Goal: Task Accomplishment & Management: Complete application form

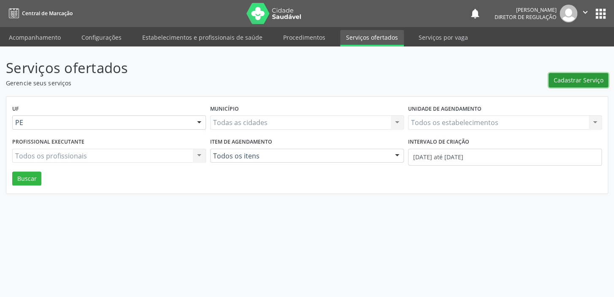
click at [569, 81] on span "Cadastrar Serviço" at bounding box center [579, 80] width 50 height 9
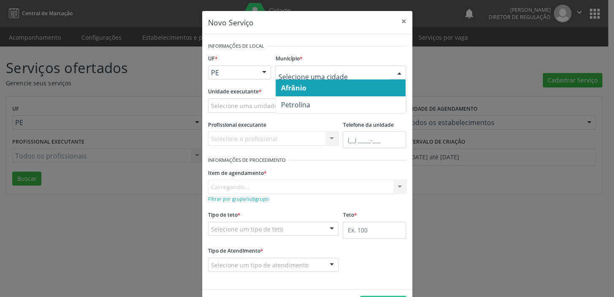
click at [302, 89] on span "Afrânio" at bounding box center [293, 87] width 25 height 9
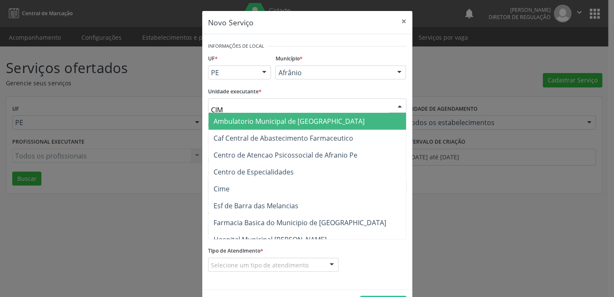
type input "CIME"
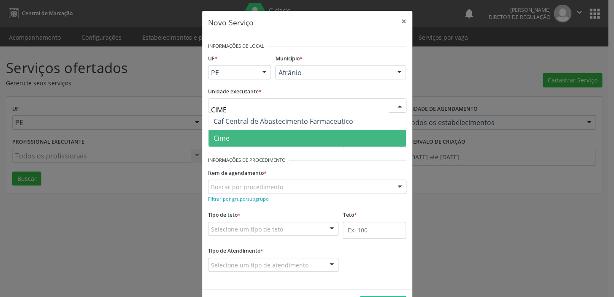
click at [245, 143] on span "Cime" at bounding box center [307, 138] width 198 height 17
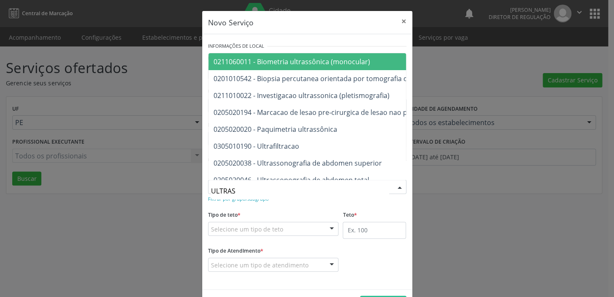
type input "ULTRASS"
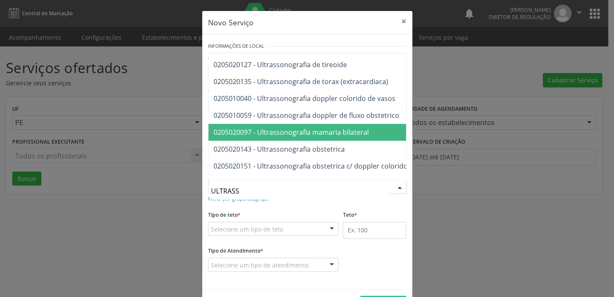
scroll to position [230, 0]
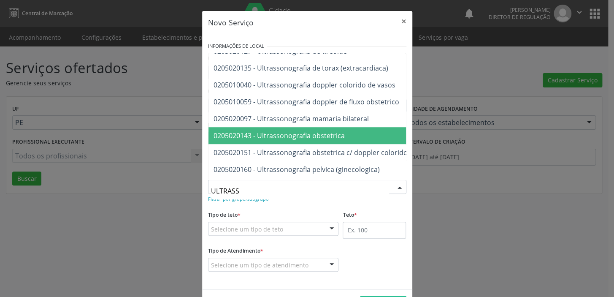
click at [297, 140] on span "0205020143 - Ultrassonografia obstetrica" at bounding box center [417, 135] width 419 height 17
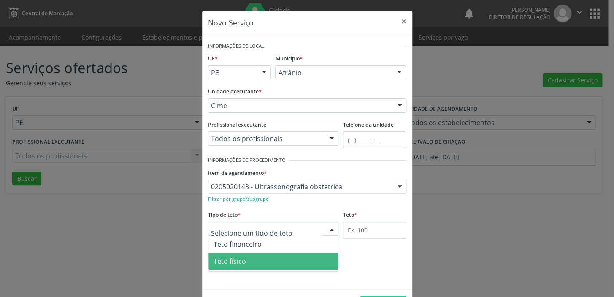
click at [240, 262] on span "Teto físico" at bounding box center [230, 260] width 32 height 9
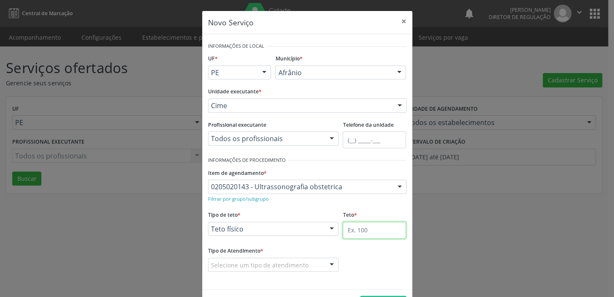
click at [352, 231] on input "text" at bounding box center [374, 230] width 63 height 17
type input "1"
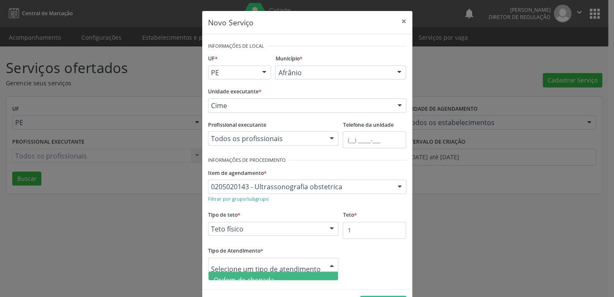
click at [251, 275] on span "Ordem de chegada" at bounding box center [244, 279] width 61 height 9
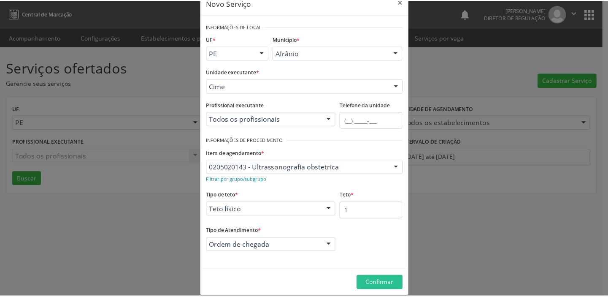
scroll to position [29, 0]
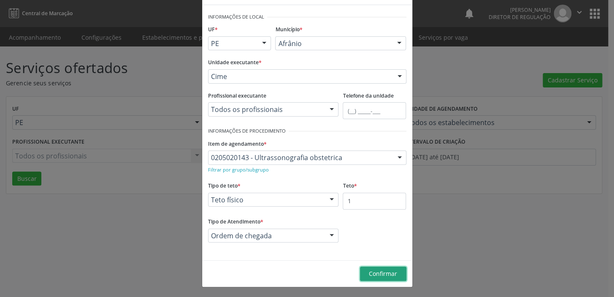
click at [382, 275] on span "Confirmar" at bounding box center [383, 273] width 28 height 8
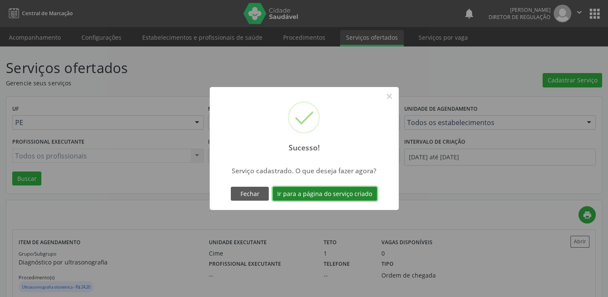
click at [341, 190] on button "Ir para a página do serviço criado" at bounding box center [325, 194] width 105 height 14
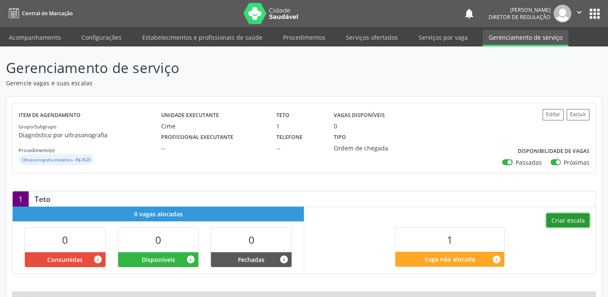
click at [570, 217] on button "Criar escala" at bounding box center [568, 220] width 43 height 14
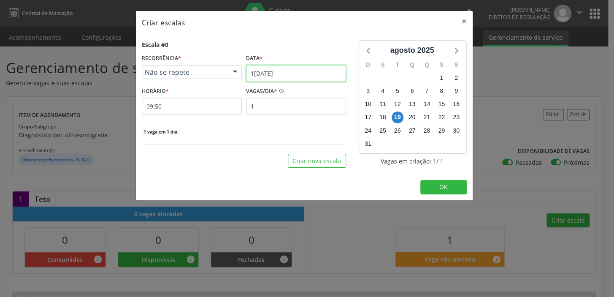
click at [280, 78] on input "1[DATE]" at bounding box center [296, 73] width 100 height 17
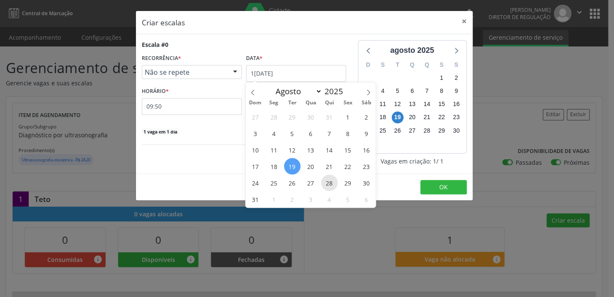
click at [330, 184] on span "28" at bounding box center [329, 182] width 16 height 16
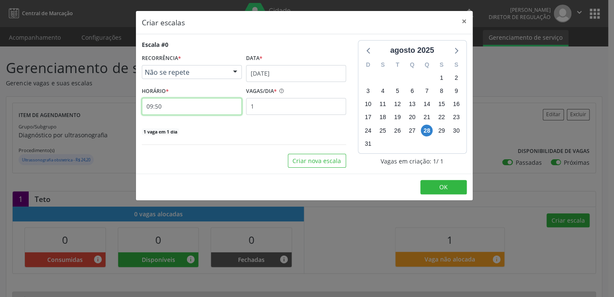
click at [196, 110] on input "09:50" at bounding box center [192, 106] width 100 height 17
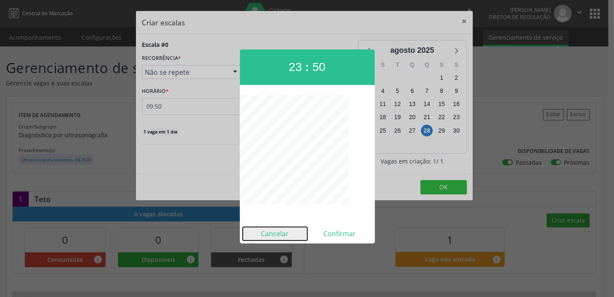
drag, startPoint x: 270, startPoint y: 228, endPoint x: 247, endPoint y: 207, distance: 30.5
click at [269, 227] on button "Cancelar" at bounding box center [275, 234] width 65 height 14
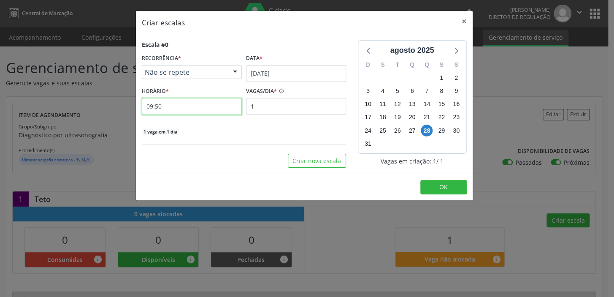
click at [173, 109] on input "09:50" at bounding box center [192, 106] width 100 height 17
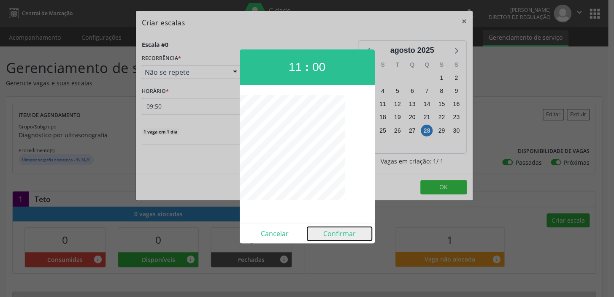
click at [342, 229] on button "Confirmar" at bounding box center [339, 234] width 65 height 14
type input "11:00"
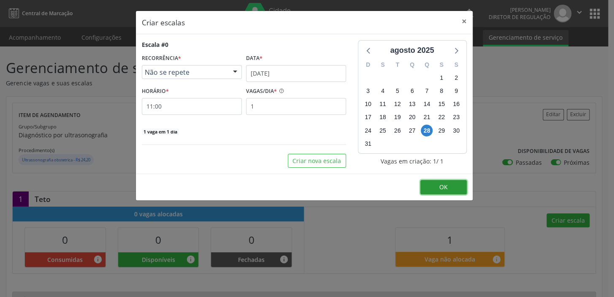
click at [438, 182] on button "OK" at bounding box center [443, 187] width 46 height 14
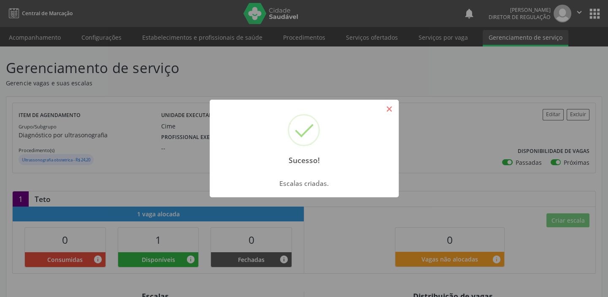
click at [391, 109] on button "×" at bounding box center [389, 109] width 14 height 14
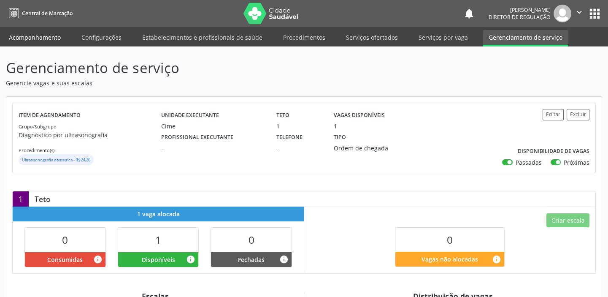
click at [45, 38] on link "Acompanhamento" at bounding box center [35, 37] width 64 height 15
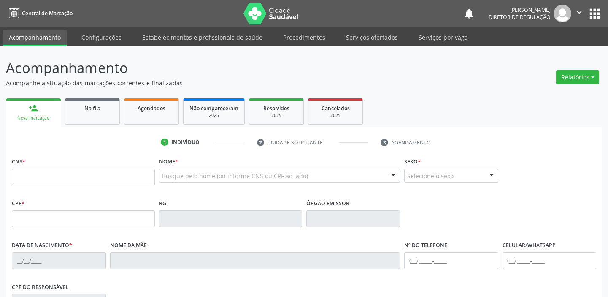
click at [45, 38] on link "Acompanhamento" at bounding box center [35, 38] width 64 height 16
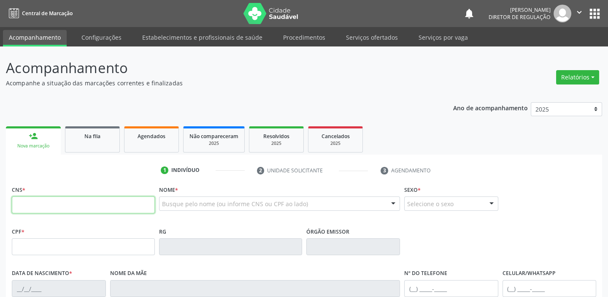
click at [45, 200] on input "text" at bounding box center [83, 204] width 143 height 17
type input "709 0018 0643 8117"
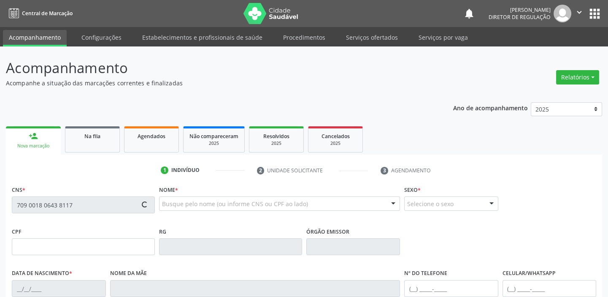
type input "1[DATE]"
type input "[PERSON_NAME]"
type input "[PHONE_NUMBER]"
type input "9"
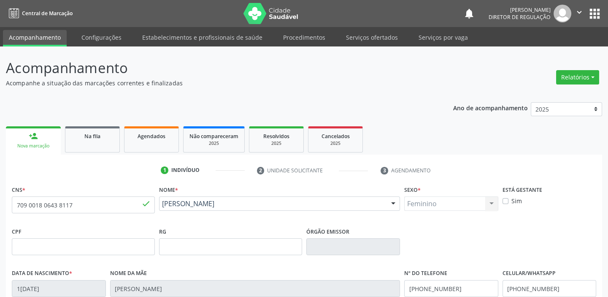
scroll to position [160, 0]
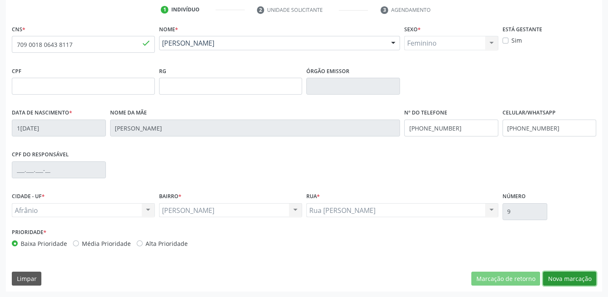
click at [562, 274] on button "Nova marcação" at bounding box center [569, 278] width 53 height 14
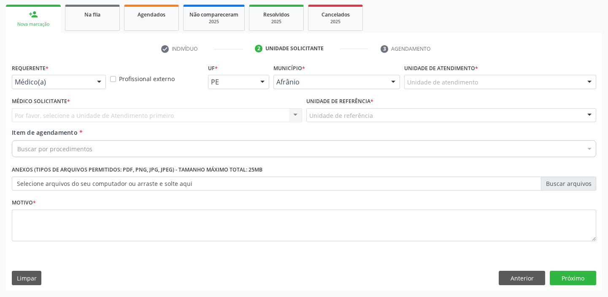
scroll to position [121, 0]
drag, startPoint x: 419, startPoint y: 82, endPoint x: 425, endPoint y: 103, distance: 21.6
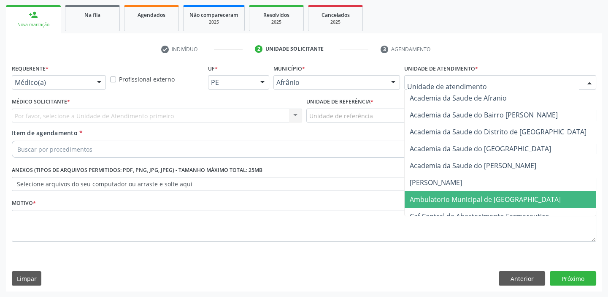
click at [444, 202] on span "Ambulatorio Municipal de [GEOGRAPHIC_DATA]" at bounding box center [485, 199] width 151 height 9
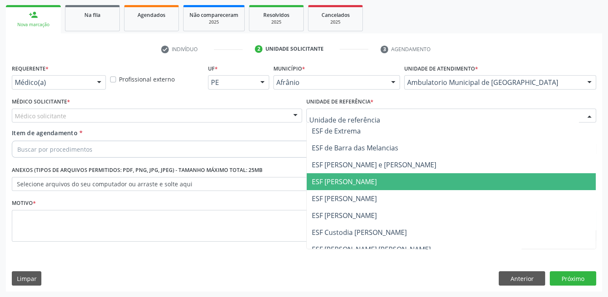
click at [338, 194] on span "ESF [PERSON_NAME]" at bounding box center [344, 198] width 65 height 9
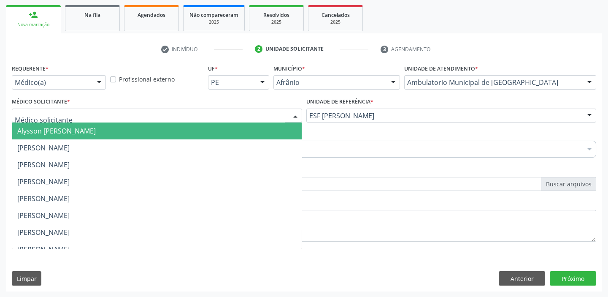
drag, startPoint x: 46, startPoint y: 114, endPoint x: 45, endPoint y: 127, distance: 12.7
drag, startPoint x: 45, startPoint y: 129, endPoint x: 46, endPoint y: 145, distance: 16.1
click at [46, 132] on span "Alysson [PERSON_NAME]" at bounding box center [56, 130] width 79 height 9
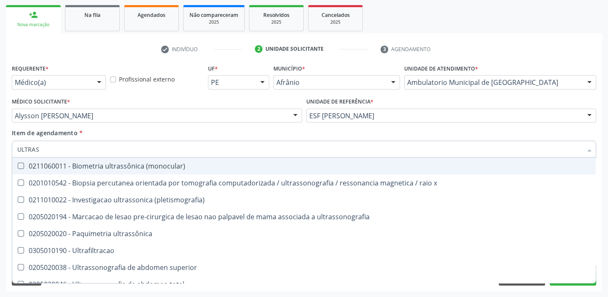
type input "ULTRASS"
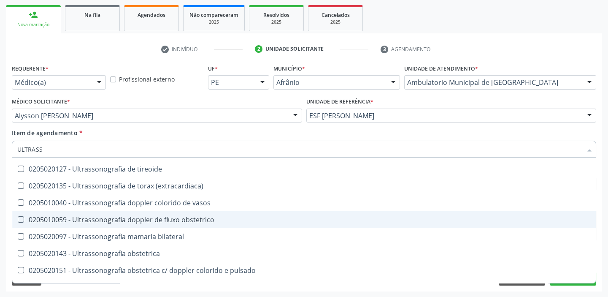
scroll to position [230, 0]
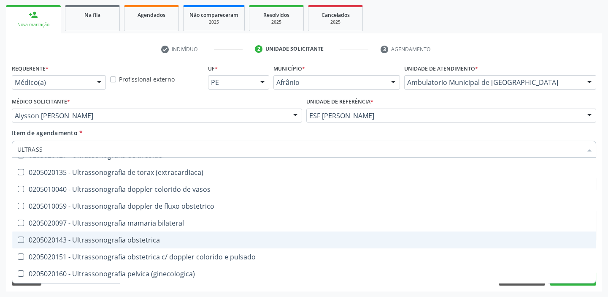
click at [117, 239] on div "0205020143 - Ultrassonografia obstetrica" at bounding box center [304, 239] width 574 height 7
checkbox obstetrica "true"
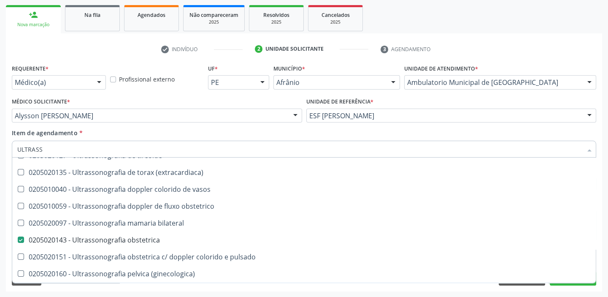
click at [48, 285] on div "Requerente * Médico(a) Médico(a) Enfermeiro(a) Paciente Nenhum resultado encont…" at bounding box center [304, 176] width 596 height 229
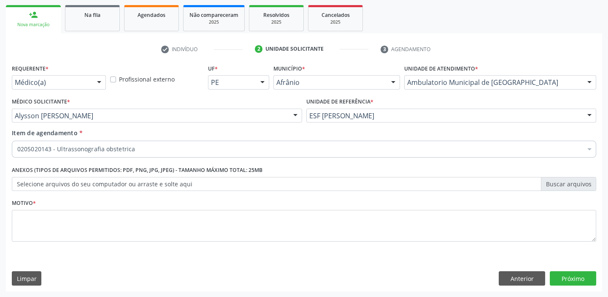
scroll to position [0, 0]
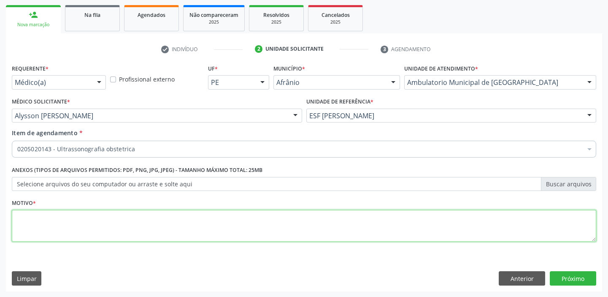
click at [56, 234] on textarea at bounding box center [304, 226] width 585 height 32
type textarea "*"
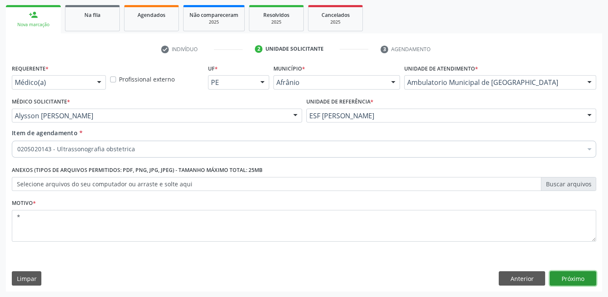
click at [559, 278] on button "Próximo" at bounding box center [573, 278] width 46 height 14
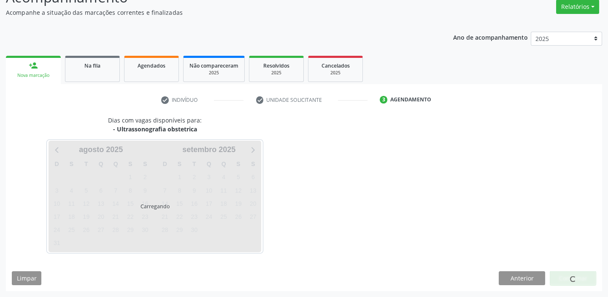
scroll to position [70, 0]
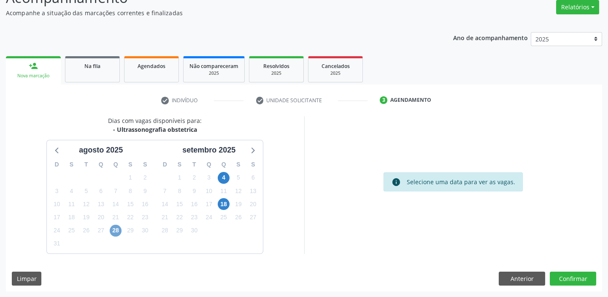
click at [116, 232] on span "28" at bounding box center [116, 231] width 12 height 12
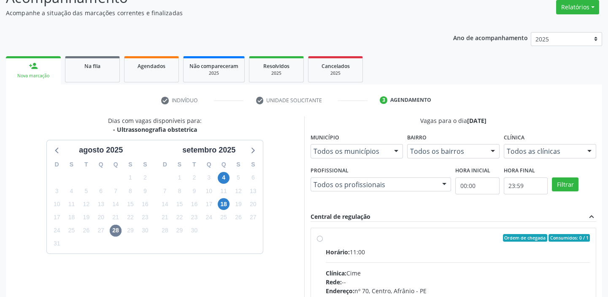
click at [477, 271] on div "Clínica: Cime" at bounding box center [458, 272] width 265 height 9
click at [323, 241] on input "Ordem de chegada Consumidos: 0 / 1 Horário: 11:00 Clínica: Cime Rede: -- Endere…" at bounding box center [320, 238] width 6 height 8
radio input "true"
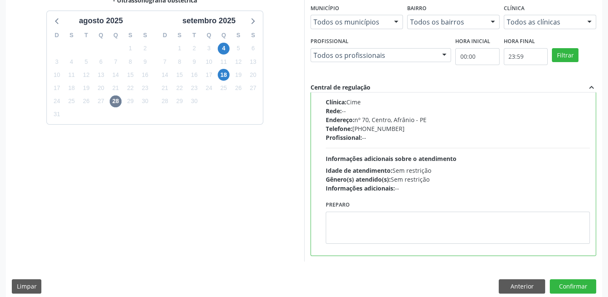
scroll to position [207, 0]
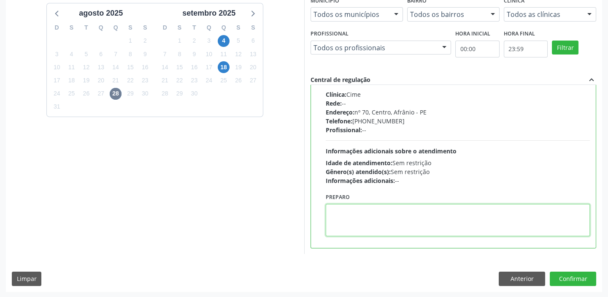
click at [411, 232] on textarea at bounding box center [458, 220] width 265 height 32
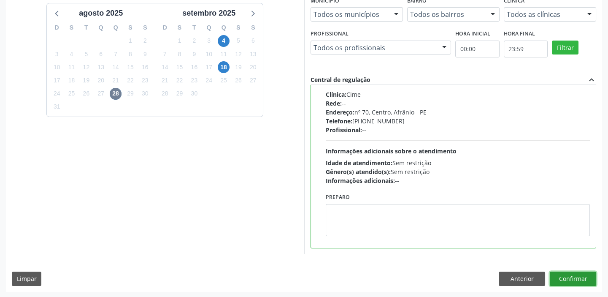
click at [552, 277] on button "Confirmar" at bounding box center [573, 278] width 46 height 14
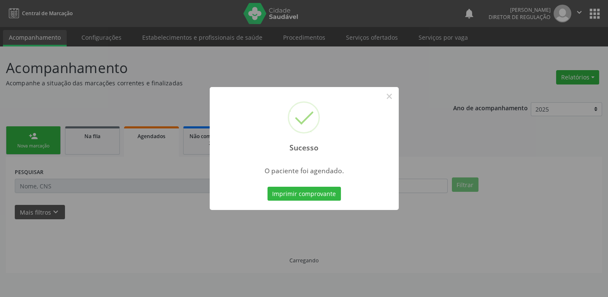
scroll to position [0, 0]
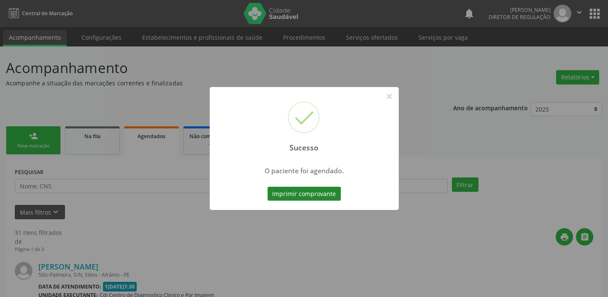
click at [306, 188] on button "Imprimir comprovante" at bounding box center [304, 194] width 73 height 14
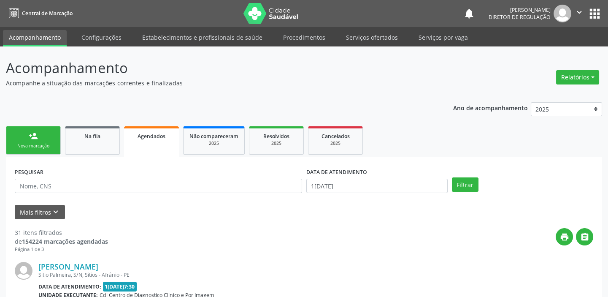
click at [35, 143] on div "Nova marcação" at bounding box center [33, 146] width 42 height 6
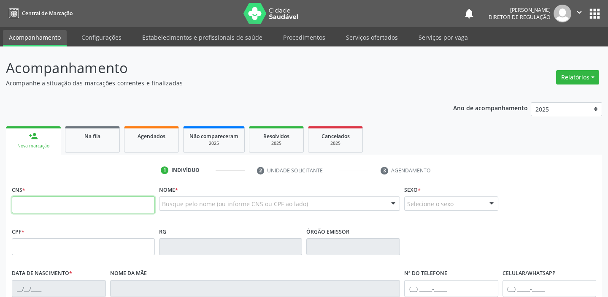
click at [46, 203] on input "text" at bounding box center [83, 204] width 143 height 17
drag, startPoint x: 46, startPoint y: 204, endPoint x: 46, endPoint y: 211, distance: 6.3
click at [46, 206] on input "898 0034" at bounding box center [83, 204] width 143 height 17
type input "8"
type input "700 5051 2927 9352"
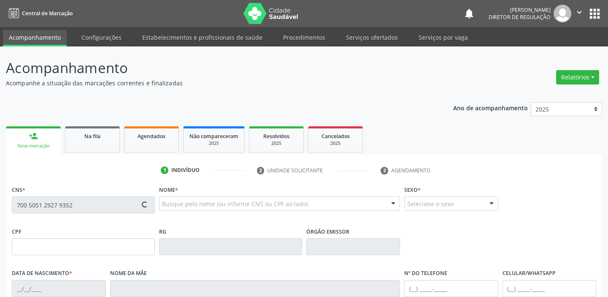
type input "[DATE]"
type input "[PERSON_NAME]"
type input "[PHONE_NUMBER]"
type input "117"
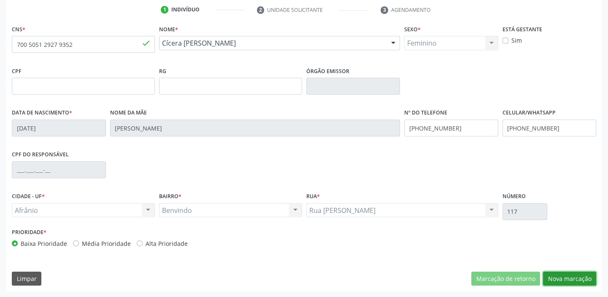
click at [559, 280] on button "Nova marcação" at bounding box center [569, 278] width 53 height 14
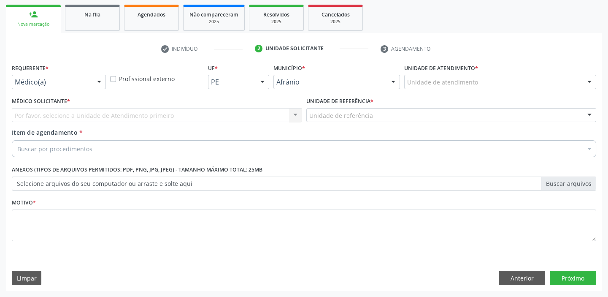
scroll to position [121, 0]
click at [419, 88] on div "Unidade de atendimento" at bounding box center [500, 82] width 192 height 14
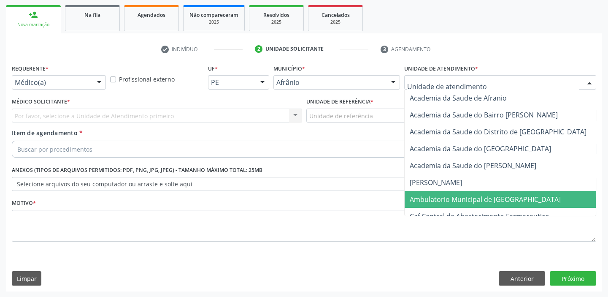
click at [421, 191] on span "Ambulatorio Municipal de [GEOGRAPHIC_DATA]" at bounding box center [508, 199] width 206 height 17
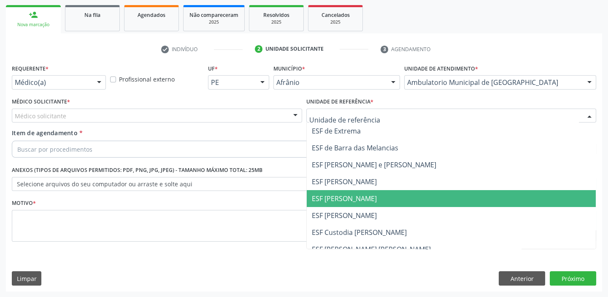
click at [326, 206] on span "ESF [PERSON_NAME]" at bounding box center [452, 198] width 290 height 17
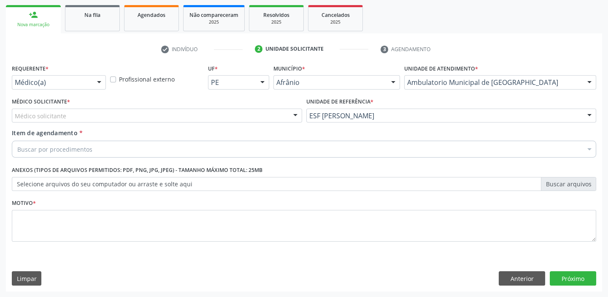
drag, startPoint x: 30, startPoint y: 111, endPoint x: 29, endPoint y: 120, distance: 8.9
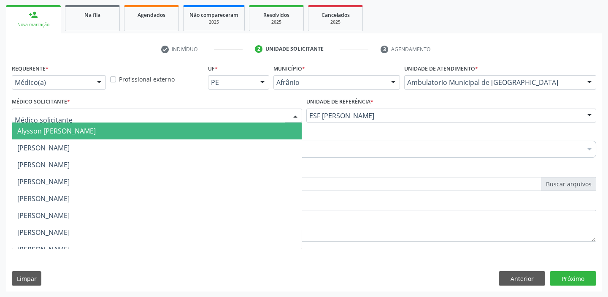
drag, startPoint x: 28, startPoint y: 123, endPoint x: 37, endPoint y: 138, distance: 17.6
click at [28, 124] on span "Alysson [PERSON_NAME]" at bounding box center [157, 130] width 290 height 17
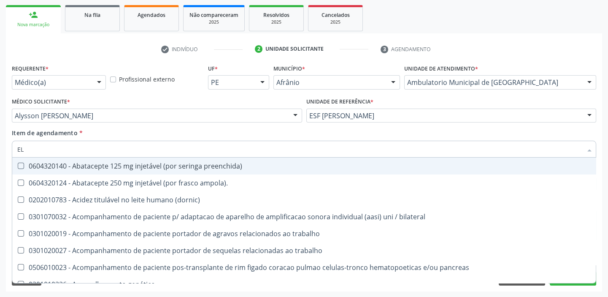
click at [37, 152] on input "EL" at bounding box center [299, 149] width 565 height 17
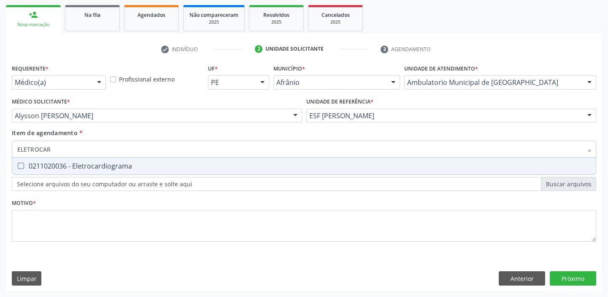
type input "ELETROCARD"
click at [35, 163] on div "0211020036 - Eletrocardiograma" at bounding box center [304, 165] width 574 height 7
checkbox Eletrocardiograma "true"
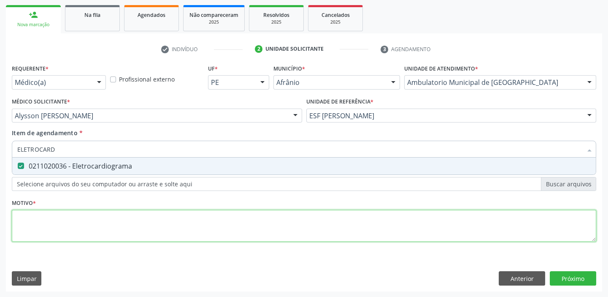
click at [35, 214] on div "Requerente * Médico(a) Médico(a) Enfermeiro(a) Paciente Nenhum resultado encont…" at bounding box center [304, 157] width 585 height 191
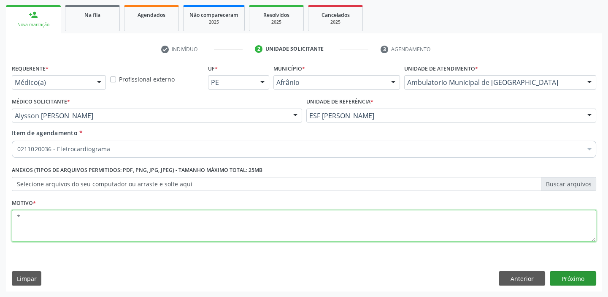
type textarea "*"
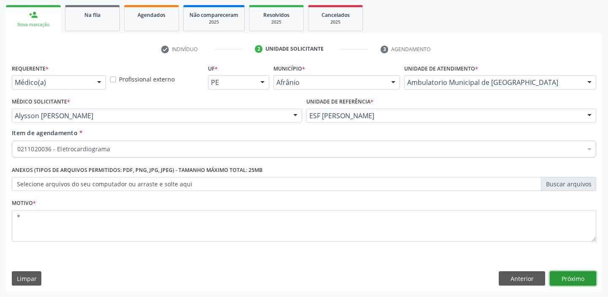
click at [565, 276] on button "Próximo" at bounding box center [573, 278] width 46 height 14
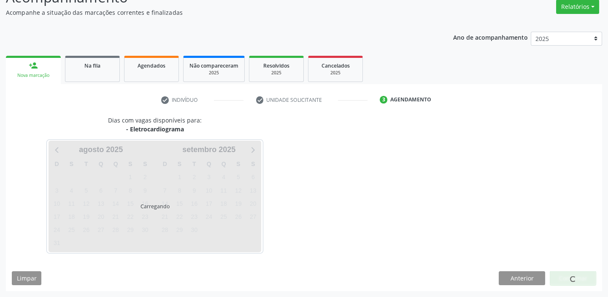
scroll to position [70, 0]
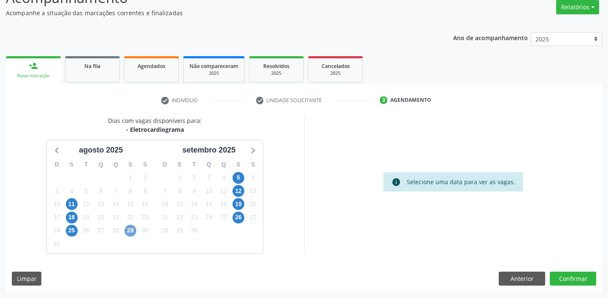
click at [129, 230] on span "29" at bounding box center [131, 231] width 12 height 12
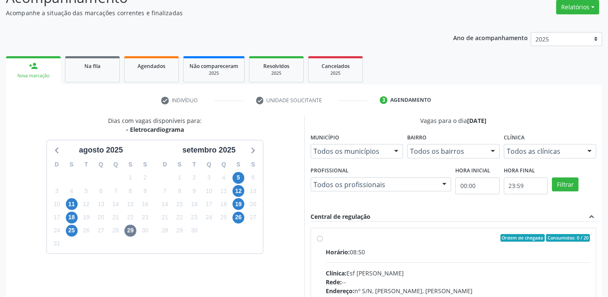
click at [519, 245] on label "Ordem de chegada Consumidos: 0 / 20 Horário: 08:50 Clínica: Esf [PERSON_NAME]: …" at bounding box center [458, 299] width 265 height 130
click at [323, 241] on input "Ordem de chegada Consumidos: 0 / 20 Horário: 08:50 Clínica: Esf [PERSON_NAME]: …" at bounding box center [320, 238] width 6 height 8
radio input "true"
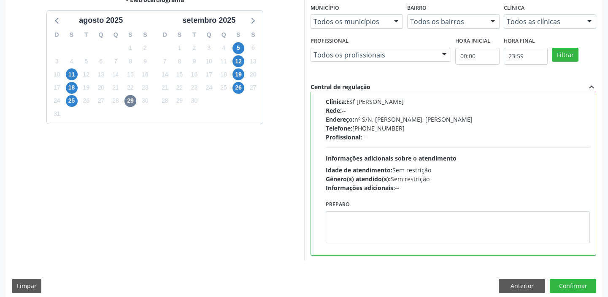
scroll to position [207, 0]
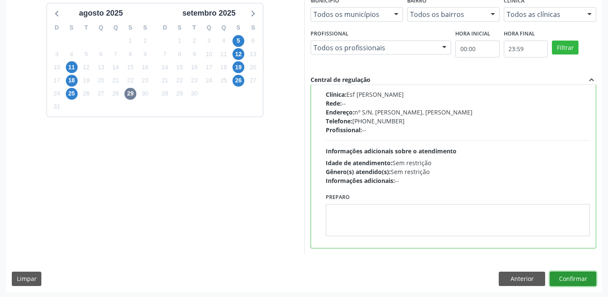
click at [563, 276] on button "Confirmar" at bounding box center [573, 278] width 46 height 14
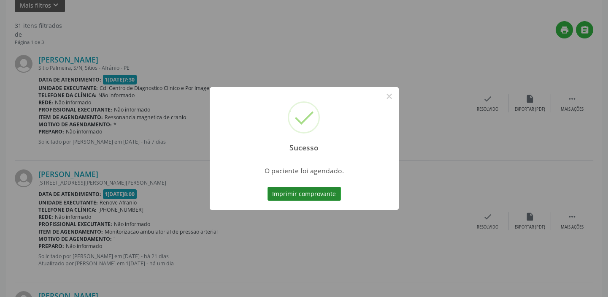
scroll to position [0, 0]
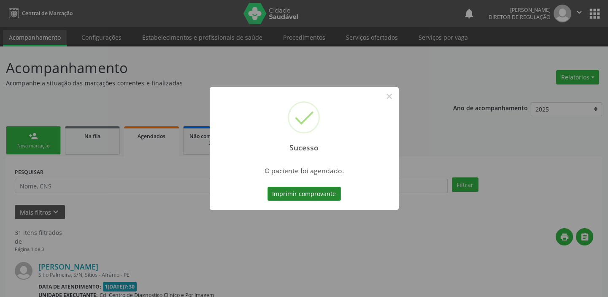
click at [295, 192] on button "Imprimir comprovante" at bounding box center [304, 194] width 73 height 14
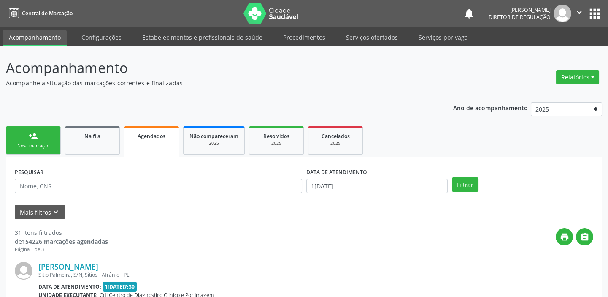
click at [34, 140] on link "person_add Nova marcação" at bounding box center [33, 140] width 55 height 28
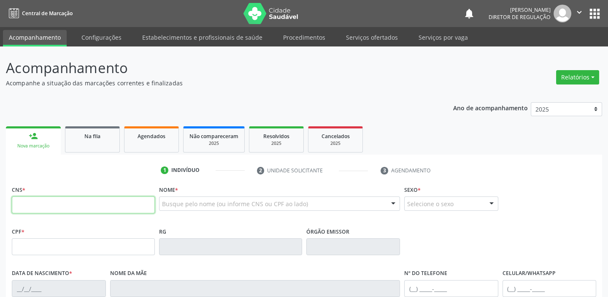
click at [63, 204] on input "text" at bounding box center [83, 204] width 143 height 17
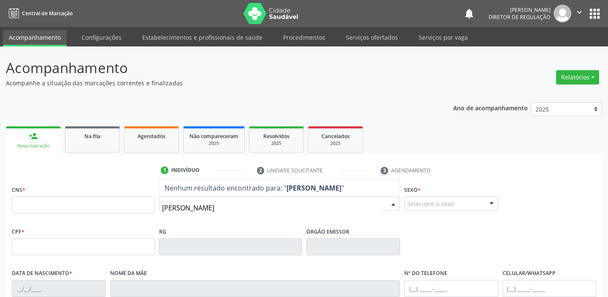
type input "[PERSON_NAME]"
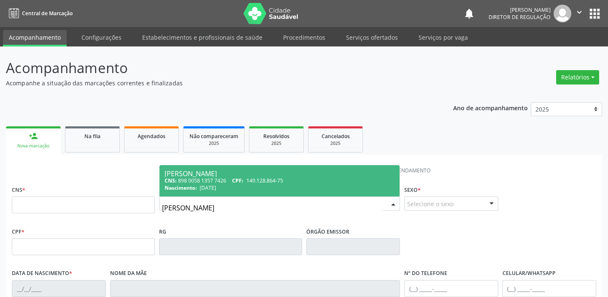
click at [244, 179] on span "CPF:" at bounding box center [237, 180] width 11 height 7
type input "898 0058 1357 7426"
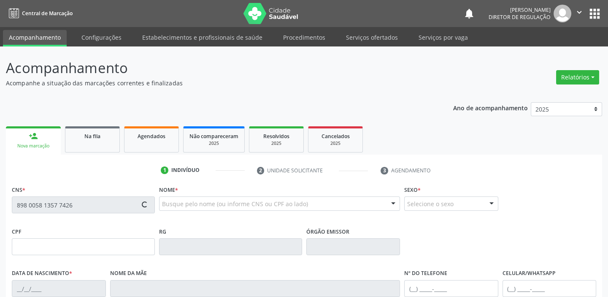
scroll to position [160, 0]
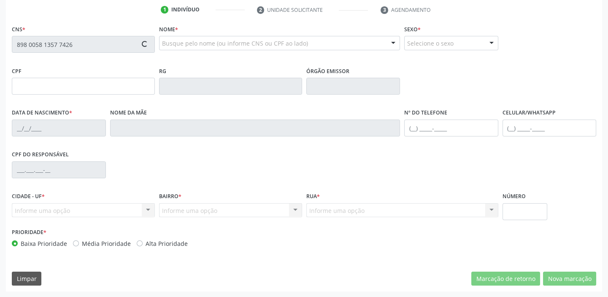
type input "149.128.864-75"
type input "[DATE]"
type input "[PERSON_NAME]"
type input "[PHONE_NUMBER]"
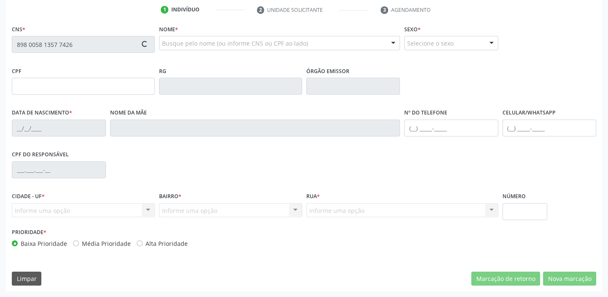
type input "065.200.414-83"
type input "1"
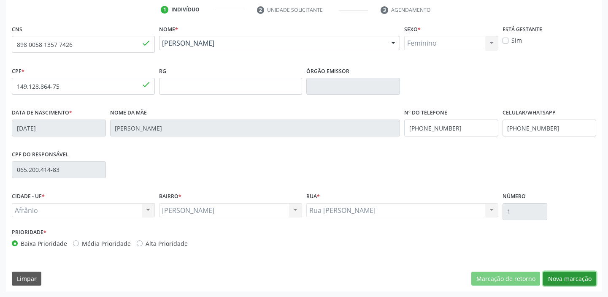
click at [563, 273] on button "Nova marcação" at bounding box center [569, 278] width 53 height 14
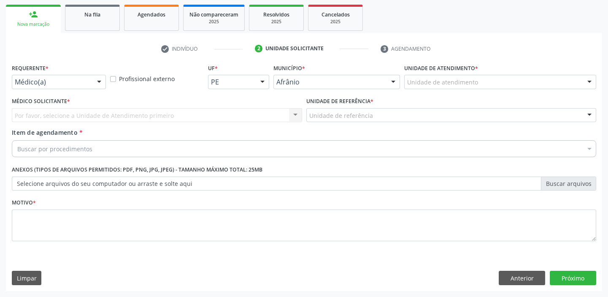
scroll to position [121, 0]
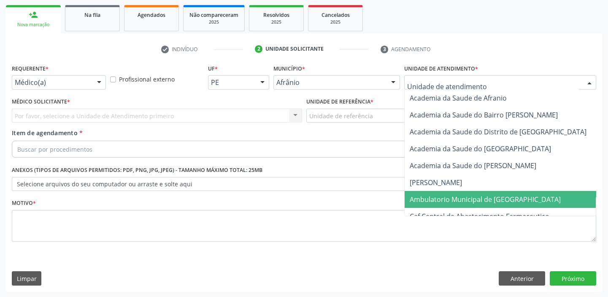
click at [424, 202] on span "Ambulatorio Municipal de [GEOGRAPHIC_DATA]" at bounding box center [485, 199] width 151 height 9
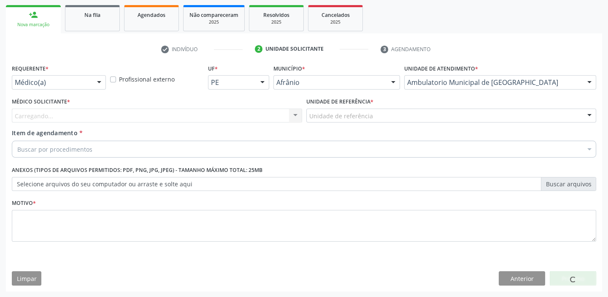
click at [335, 121] on div "Unidade de referência" at bounding box center [451, 115] width 290 height 14
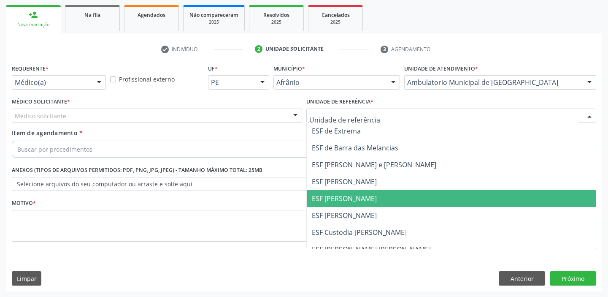
click at [331, 194] on span "ESF [PERSON_NAME]" at bounding box center [344, 198] width 65 height 9
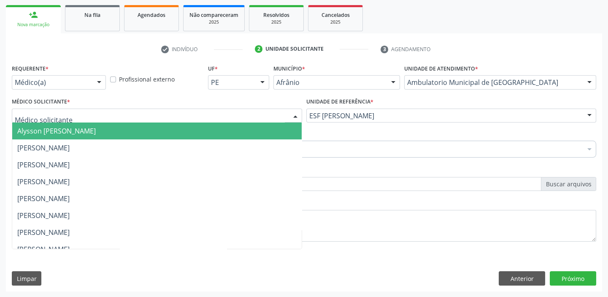
drag, startPoint x: 70, startPoint y: 122, endPoint x: 70, endPoint y: 129, distance: 7.6
click at [70, 123] on div "Alysson [PERSON_NAME] [PERSON_NAME] [PERSON_NAME] [PERSON_NAME] [PERSON_NAME] […" at bounding box center [157, 115] width 290 height 14
drag, startPoint x: 70, startPoint y: 130, endPoint x: 71, endPoint y: 138, distance: 8.0
click at [70, 130] on span "Alysson [PERSON_NAME]" at bounding box center [56, 130] width 79 height 9
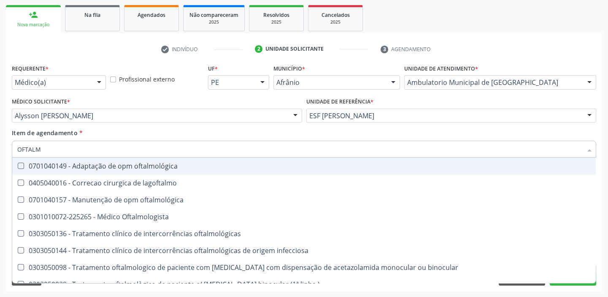
type input "OFTALMO"
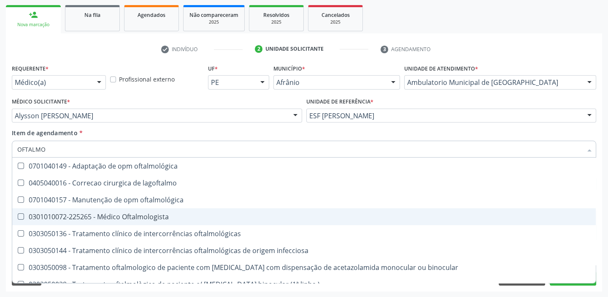
click at [81, 216] on div "0301010072-225265 - Médico Oftalmologista" at bounding box center [304, 216] width 574 height 7
checkbox Oftalmologista "true"
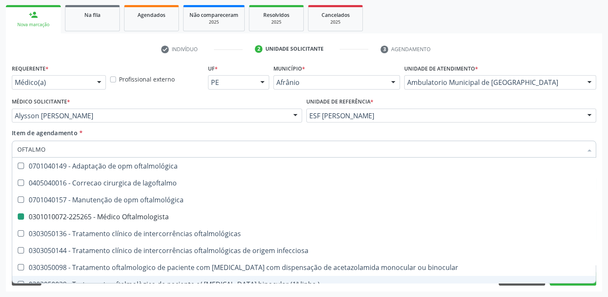
click at [37, 295] on div "Acompanhamento Acompanhe a situação das marcações correntes e finalizadas Relat…" at bounding box center [304, 111] width 608 height 372
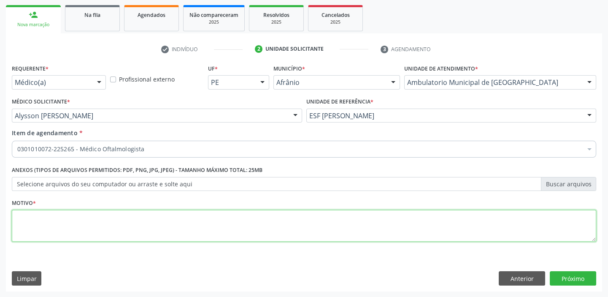
click at [37, 224] on textarea at bounding box center [304, 226] width 585 height 32
type textarea "*"
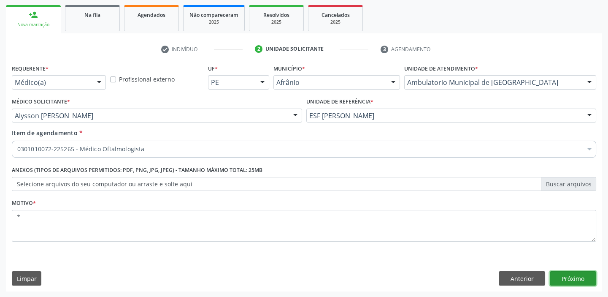
click at [566, 279] on button "Próximo" at bounding box center [573, 278] width 46 height 14
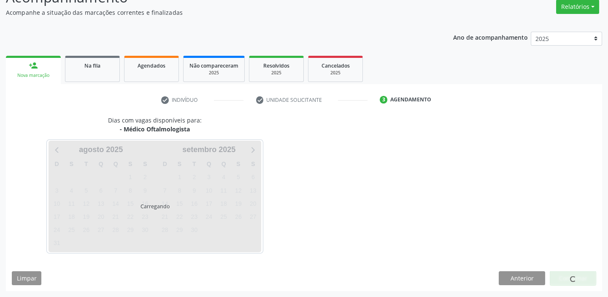
scroll to position [70, 0]
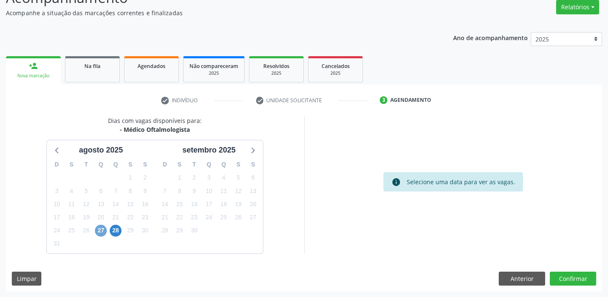
click at [98, 230] on span "27" at bounding box center [101, 231] width 12 height 12
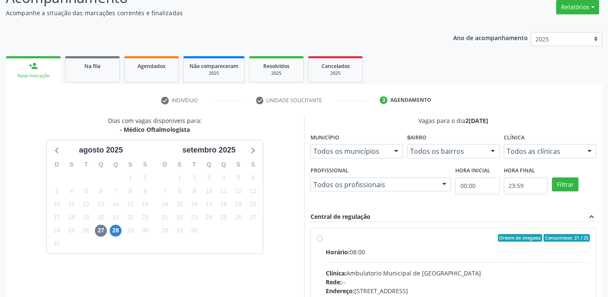
click at [353, 249] on div "Horário: 08:00" at bounding box center [458, 251] width 265 height 9
click at [323, 241] on input "Ordem de chegada Consumidos: 21 / 25 Horário: 08:00 Clínica: Ambulatorio Munici…" at bounding box center [320, 238] width 6 height 8
radio input "true"
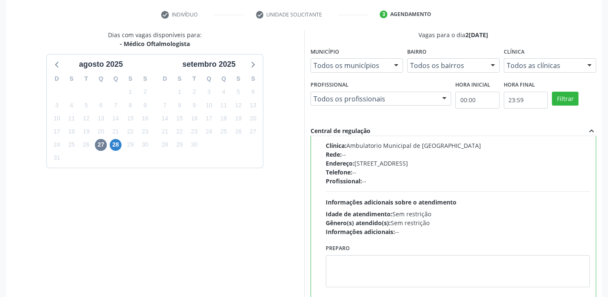
scroll to position [207, 0]
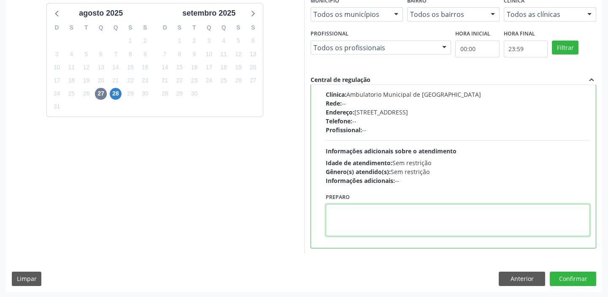
click at [375, 208] on textarea at bounding box center [458, 220] width 265 height 32
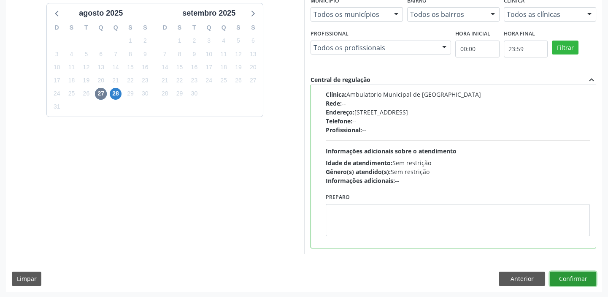
click at [564, 278] on button "Confirmar" at bounding box center [573, 278] width 46 height 14
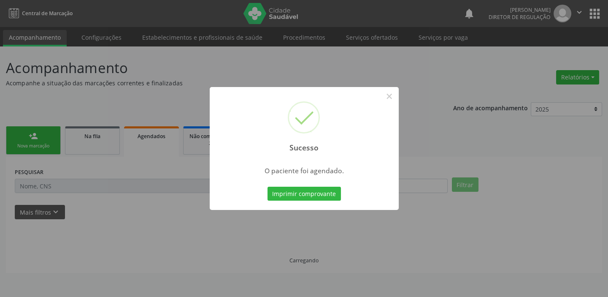
scroll to position [0, 0]
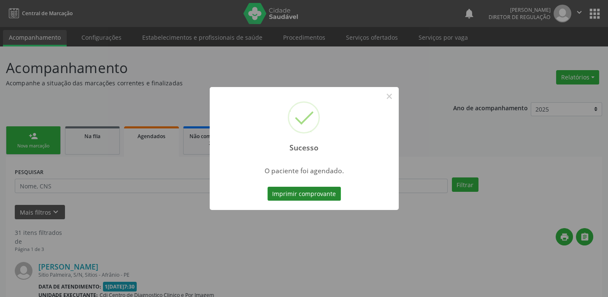
click at [315, 194] on button "Imprimir comprovante" at bounding box center [304, 194] width 73 height 14
